Goal: Task Accomplishment & Management: Complete application form

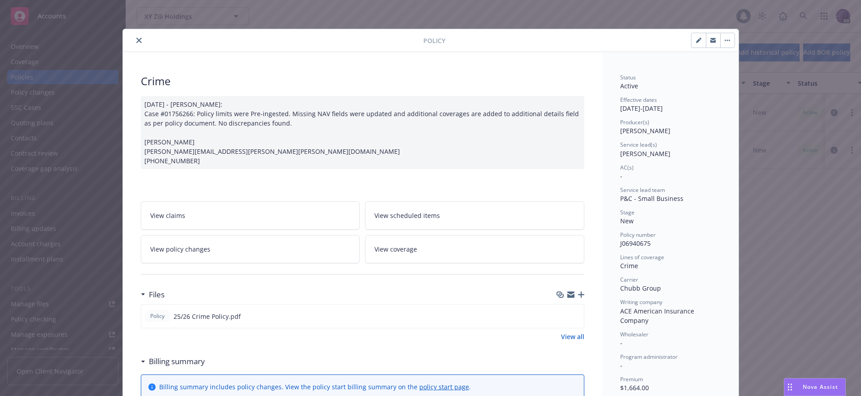
drag, startPoint x: 122, startPoint y: 39, endPoint x: 130, endPoint y: 39, distance: 7.6
click at [123, 39] on div "Policy" at bounding box center [431, 40] width 616 height 23
click at [136, 38] on icon "close" at bounding box center [138, 40] width 5 height 5
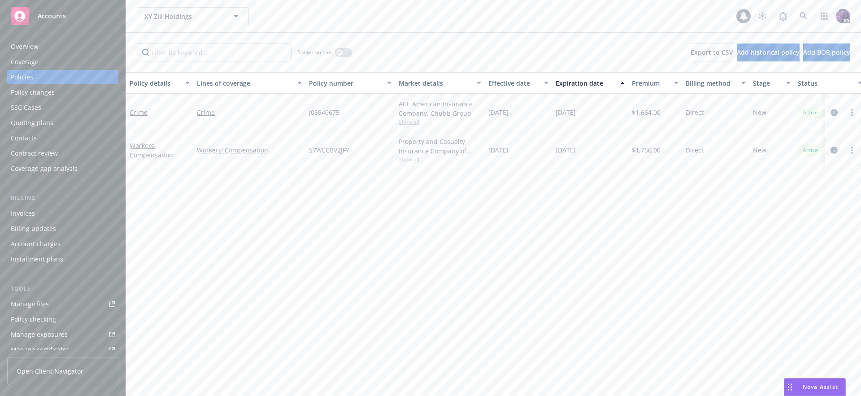
click at [317, 21] on div "XY Zili Holdings XY Zili Holdings" at bounding box center [437, 16] width 600 height 18
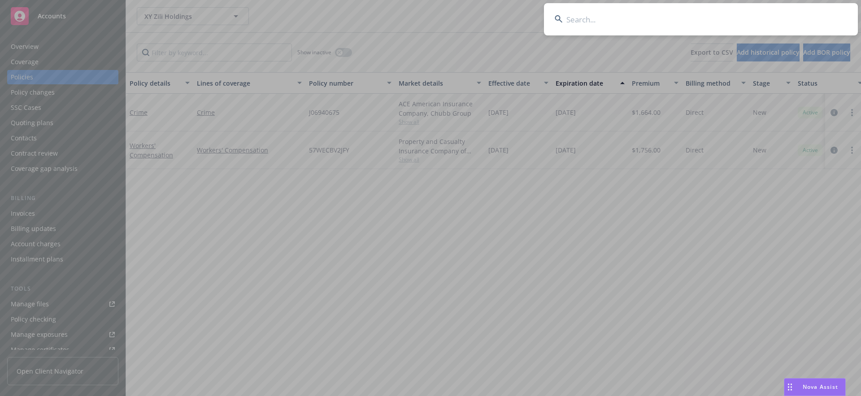
type input "c"
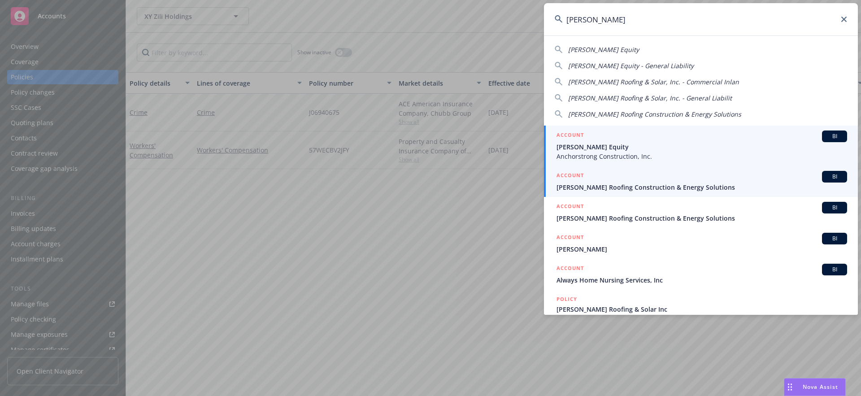
type input "mccormack"
click at [652, 183] on span "[PERSON_NAME] Roofing Construction & Energy Solutions" at bounding box center [702, 187] width 291 height 9
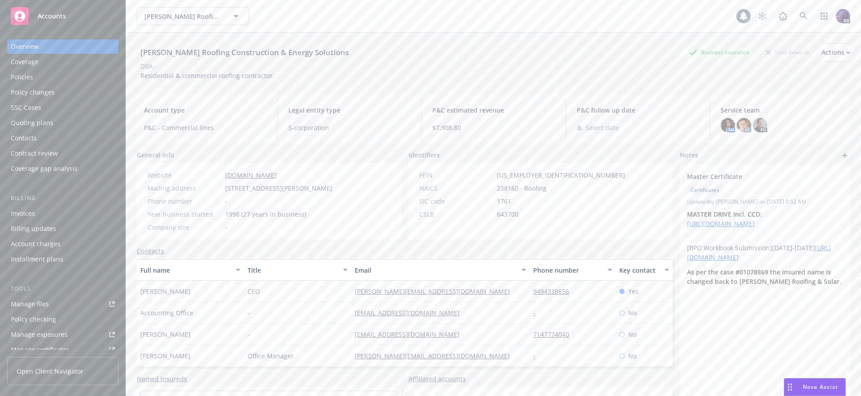
click at [77, 77] on div "Policies" at bounding box center [63, 77] width 104 height 14
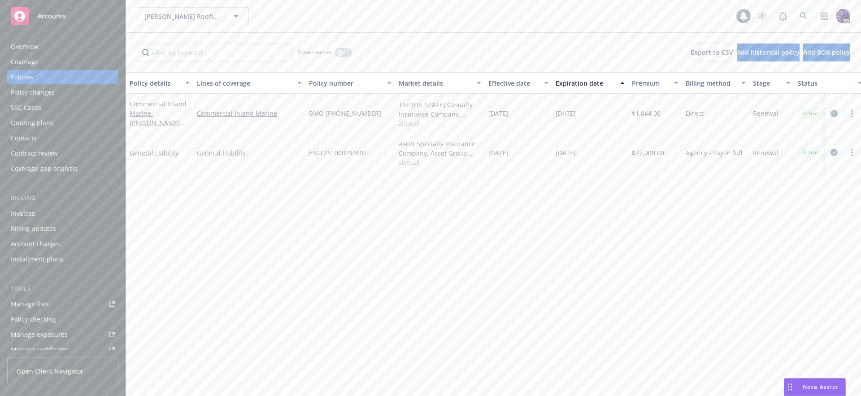
click at [57, 128] on div "Quoting plans" at bounding box center [63, 123] width 104 height 14
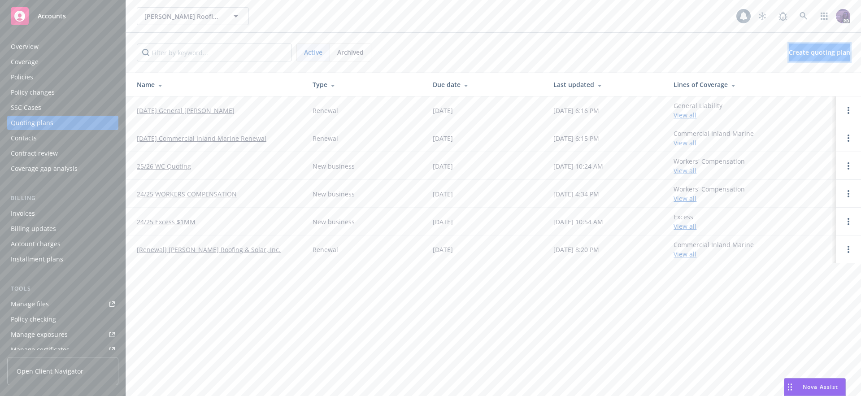
click at [789, 44] on link "Create quoting plan" at bounding box center [819, 53] width 61 height 18
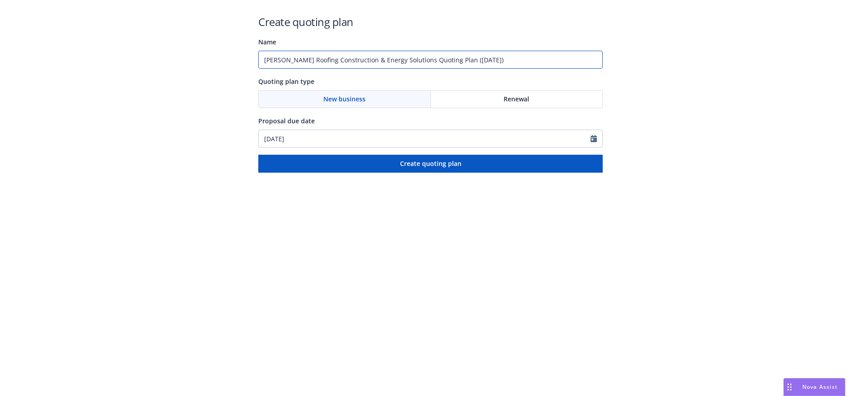
drag, startPoint x: 516, startPoint y: 65, endPoint x: 245, endPoint y: 53, distance: 272.1
click at [245, 53] on div "Create quoting plan Name McCormack Roofing Construction & Energy Solutions Quot…" at bounding box center [430, 86] width 861 height 173
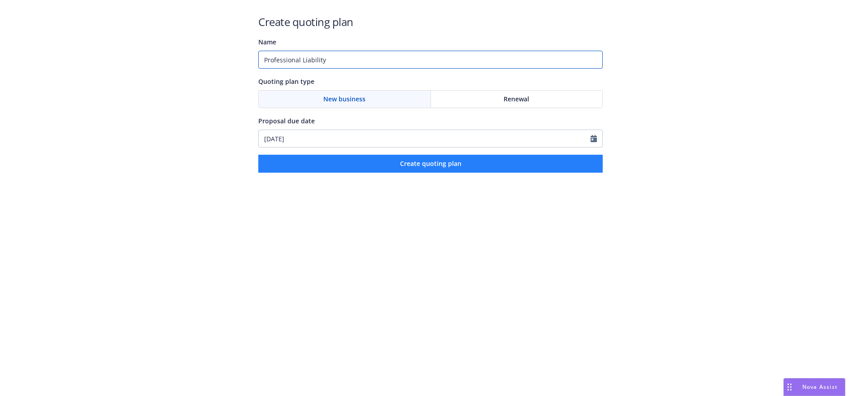
type input "Professional Liability"
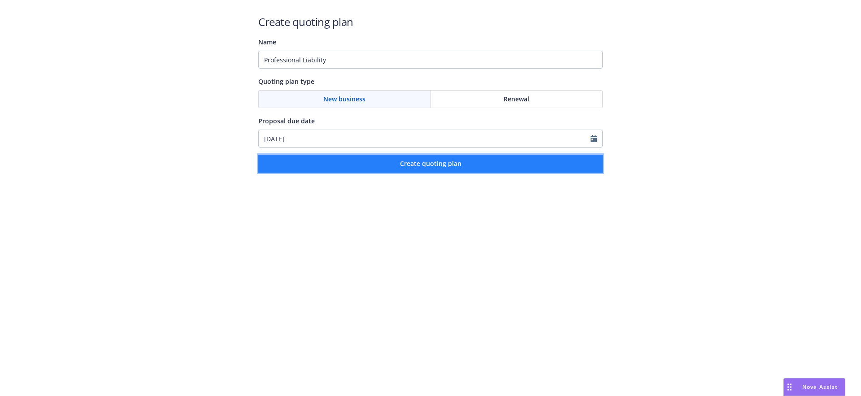
click at [395, 163] on button "Create quoting plan" at bounding box center [430, 164] width 345 height 18
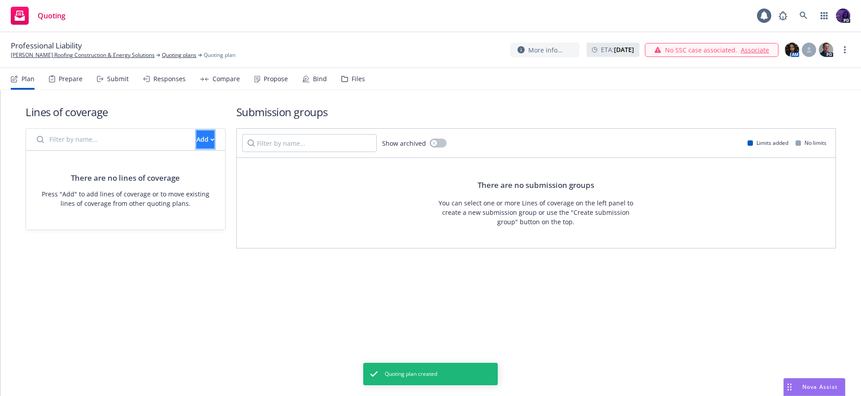
click at [204, 145] on button "Add" at bounding box center [206, 140] width 18 height 18
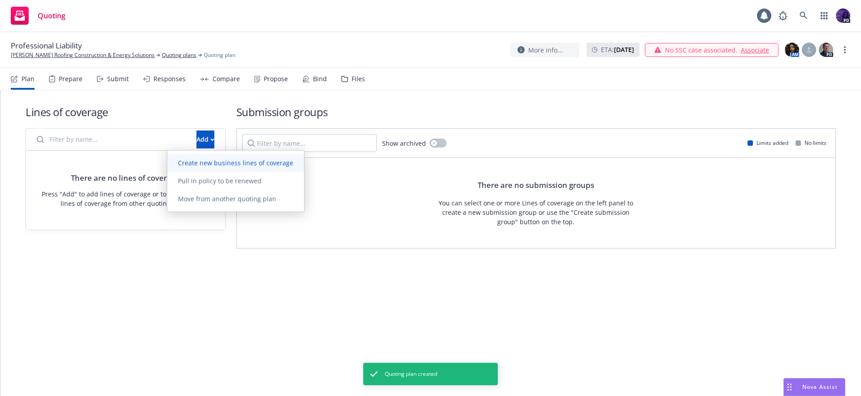
click at [205, 160] on span "Create new business lines of coverage" at bounding box center [235, 163] width 137 height 9
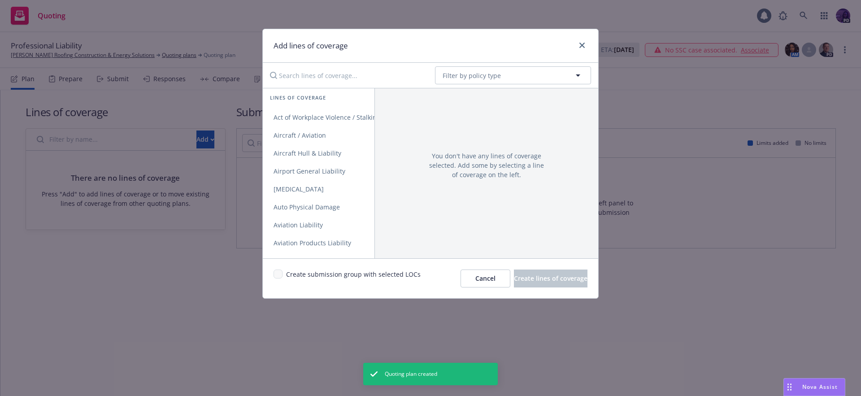
click at [352, 77] on input "Search lines of coverage..." at bounding box center [346, 75] width 163 height 18
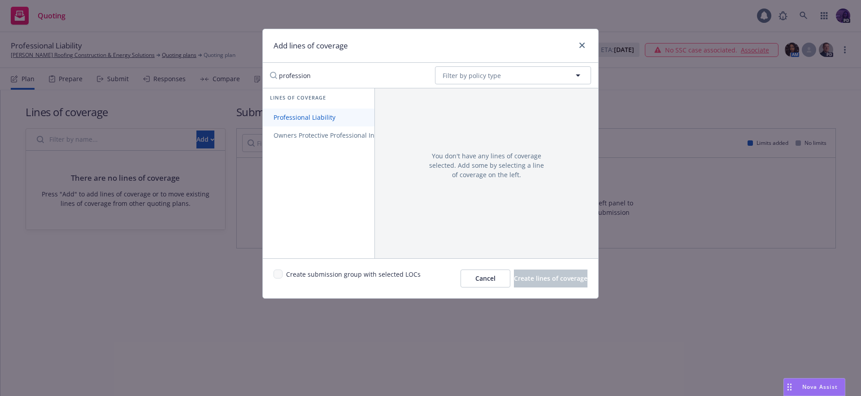
type input "profession"
click at [341, 111] on div "Lines of coverage Professional Liability Owners Protective Professional Indemni…" at bounding box center [319, 116] width 112 height 57
click at [339, 116] on span "Professional Liability" at bounding box center [304, 117] width 83 height 9
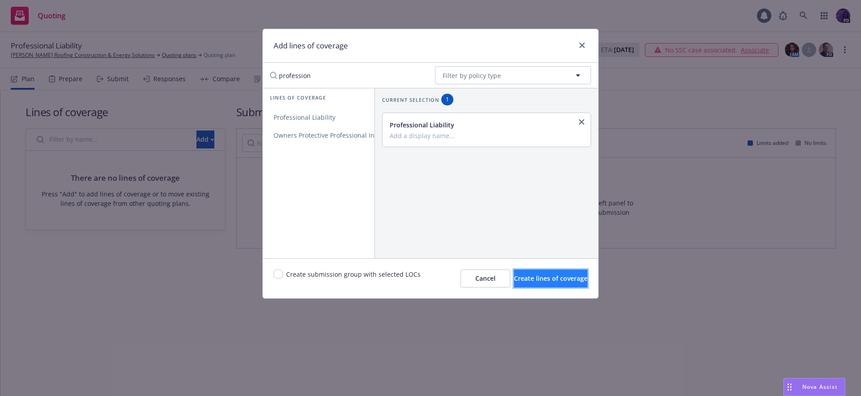
click at [531, 273] on button "Create lines of coverage" at bounding box center [551, 279] width 74 height 18
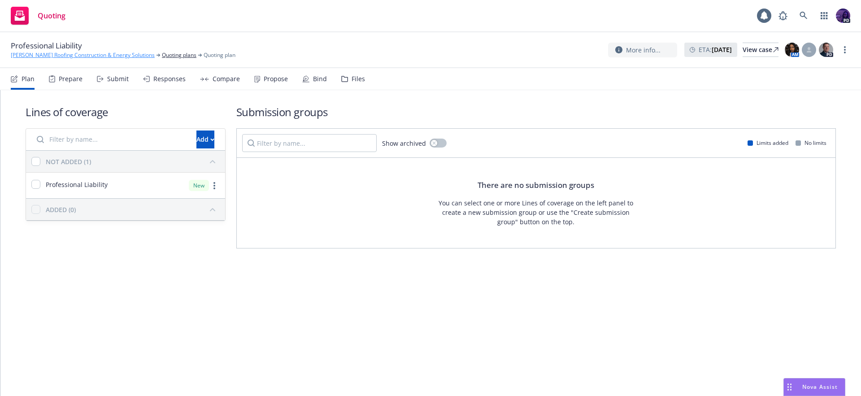
click at [117, 55] on link "[PERSON_NAME] Roofing Construction & Energy Solutions" at bounding box center [83, 55] width 144 height 8
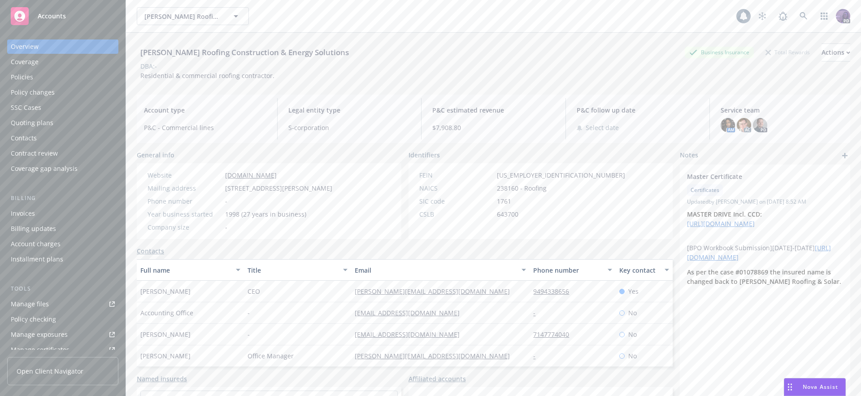
click at [65, 118] on div "Quoting plans" at bounding box center [63, 123] width 104 height 14
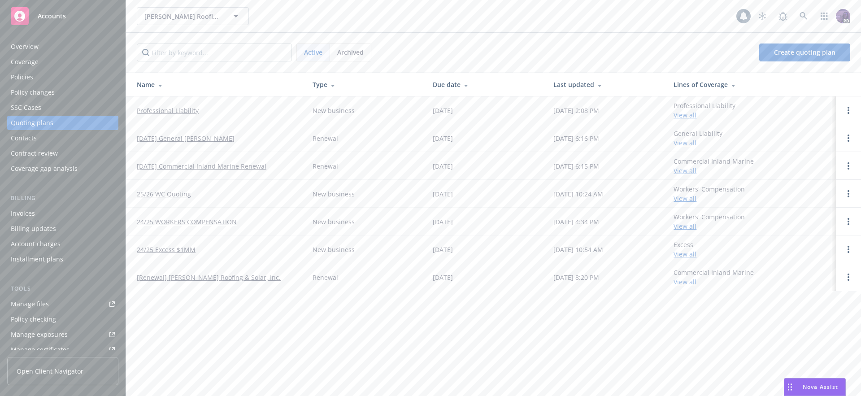
click at [178, 113] on link "Professional Liability" at bounding box center [168, 110] width 62 height 9
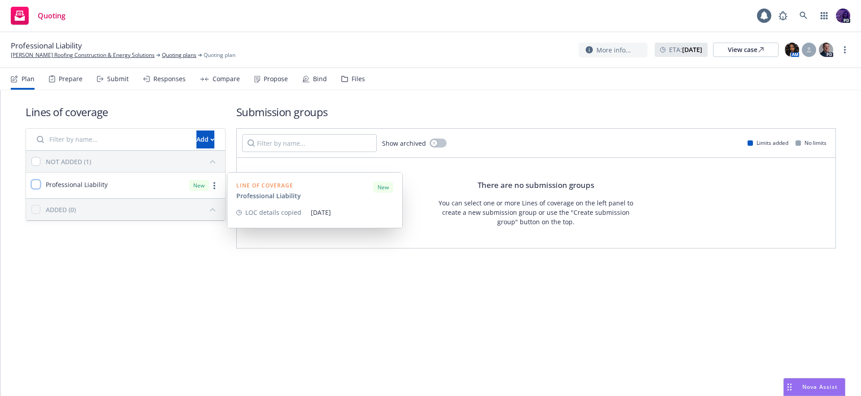
click at [38, 185] on input "checkbox" at bounding box center [35, 184] width 9 height 9
checkbox input "true"
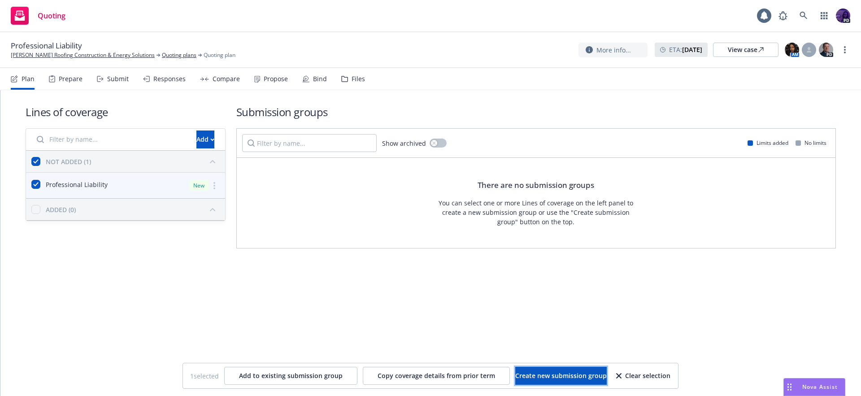
click at [564, 368] on button "Create new submission group" at bounding box center [562, 376] width 92 height 18
checkbox input "false"
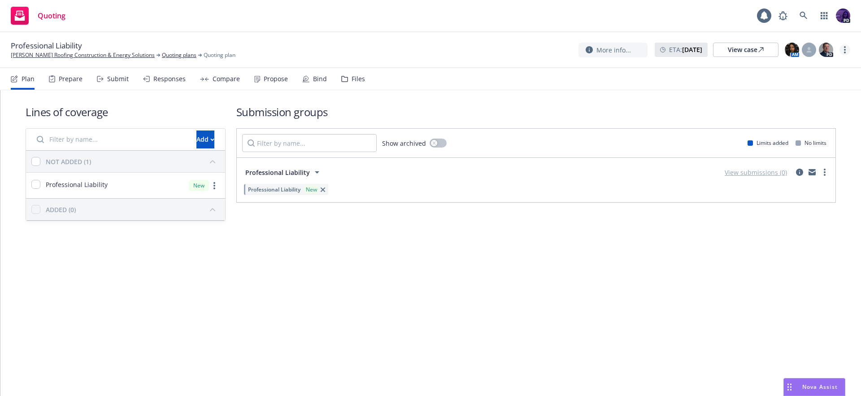
click at [846, 47] on link "more" at bounding box center [845, 49] width 11 height 11
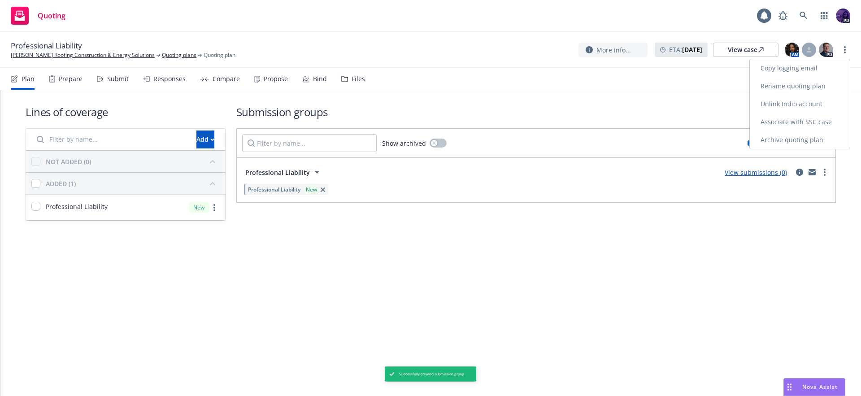
click at [809, 82] on link "Rename quoting plan" at bounding box center [800, 86] width 100 height 18
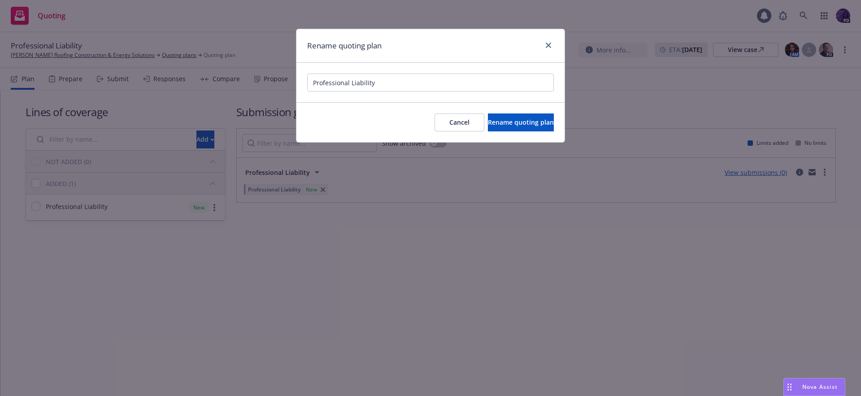
click at [308, 87] on input "Professional Liability" at bounding box center [430, 83] width 247 height 18
click at [311, 86] on input "Professional Liability" at bounding box center [430, 83] width 247 height 18
type input "25/26 Professional Liability"
click at [488, 119] on span "Rename quoting plan" at bounding box center [521, 122] width 66 height 9
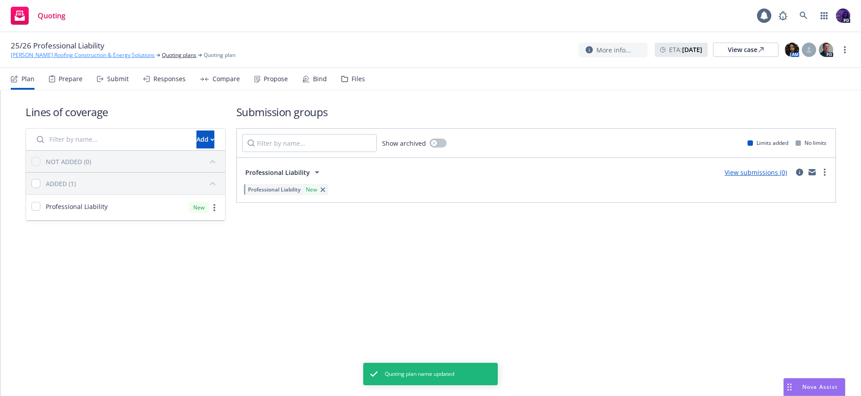
click at [135, 57] on link "[PERSON_NAME] Roofing Construction & Energy Solutions" at bounding box center [83, 55] width 144 height 8
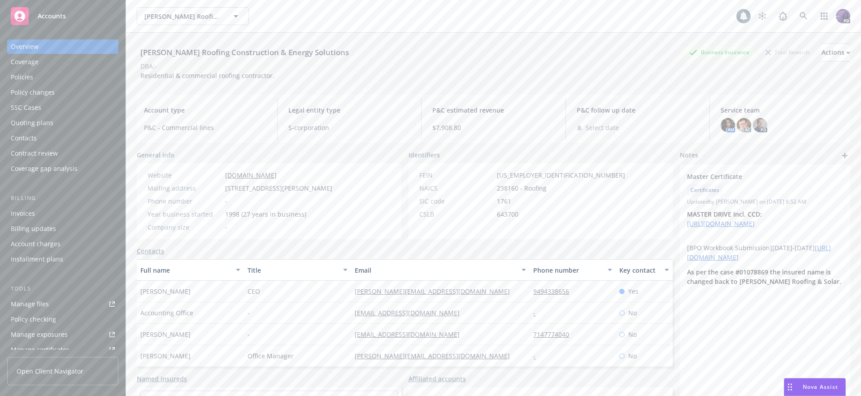
click at [50, 79] on div "Policies" at bounding box center [63, 77] width 104 height 14
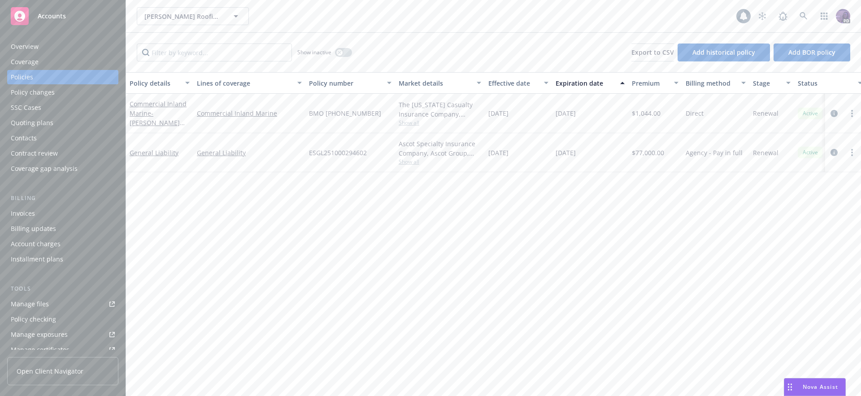
click at [402, 162] on span "Show all" at bounding box center [440, 162] width 83 height 8
click at [33, 122] on div "Quoting plans" at bounding box center [32, 123] width 43 height 14
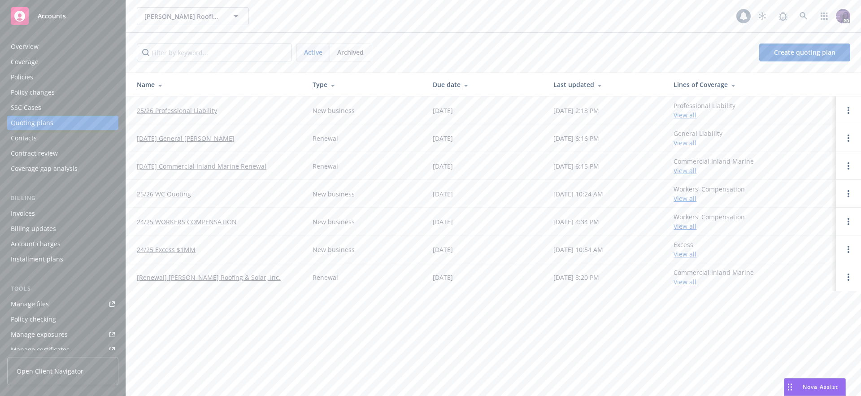
click at [202, 106] on link "25/26 Professional Liability" at bounding box center [177, 110] width 80 height 9
